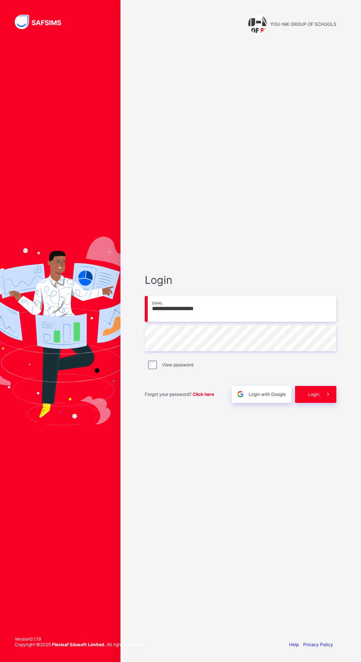
scroll to position [0, 0]
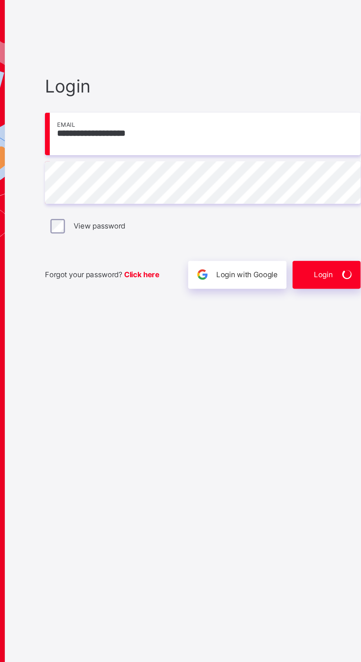
click at [318, 403] on div "Login" at bounding box center [315, 394] width 41 height 17
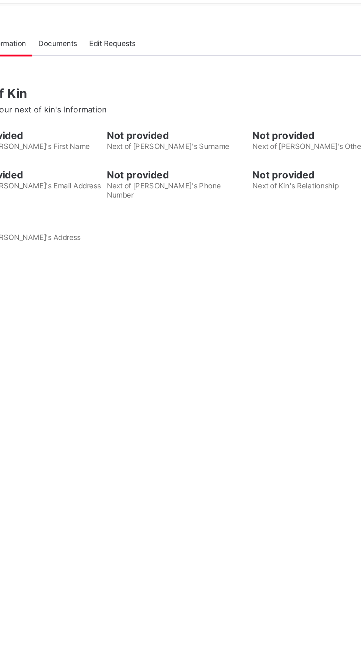
click at [37, 289] on div "Classes Broadsheet Lesson Plan Time Table Assessment Format Help" at bounding box center [44, 345] width 88 height 633
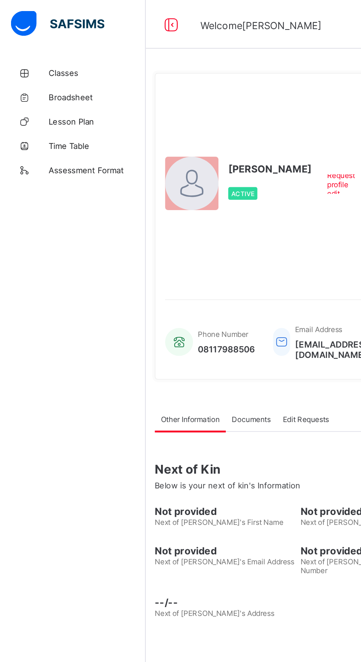
click at [37, 61] on span "Broadsheet" at bounding box center [58, 59] width 59 height 6
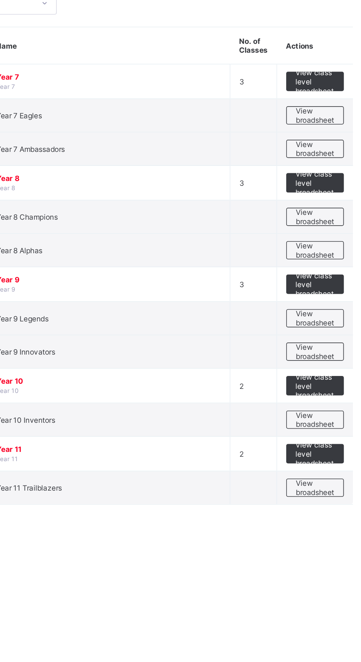
click at [330, 305] on span "View broadsheet" at bounding box center [324, 307] width 23 height 11
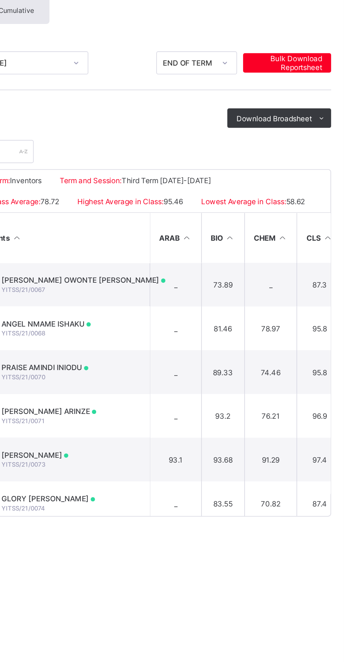
click at [340, 105] on span "Bulk Download Reportsheet" at bounding box center [327, 108] width 42 height 11
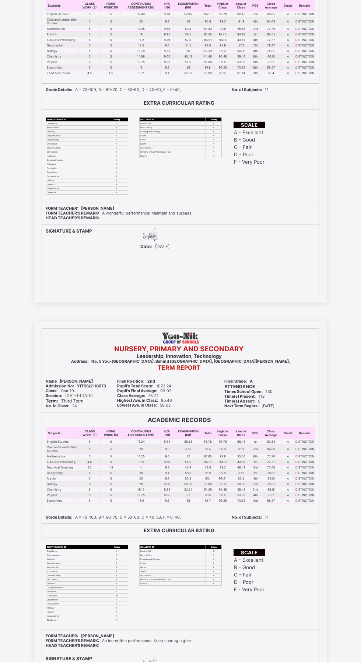
scroll to position [9594, 0]
